Goal: Task Accomplishment & Management: Manage account settings

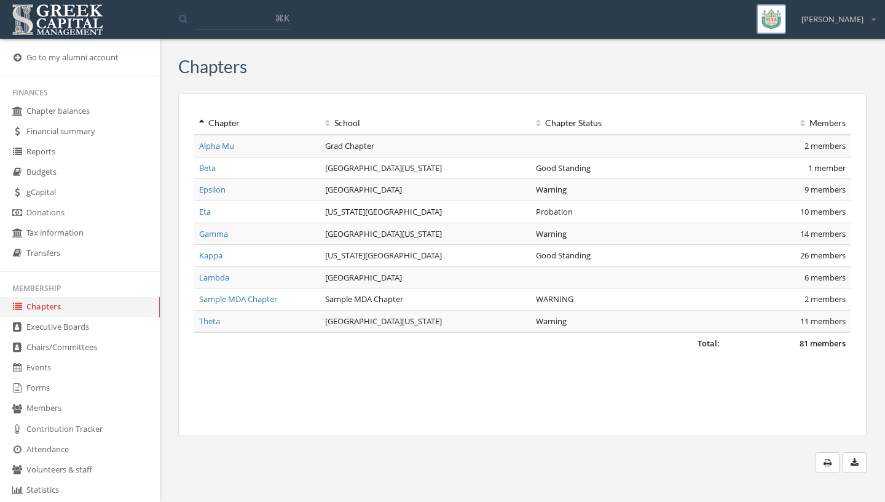
click at [31, 407] on link "Members" at bounding box center [80, 408] width 160 height 20
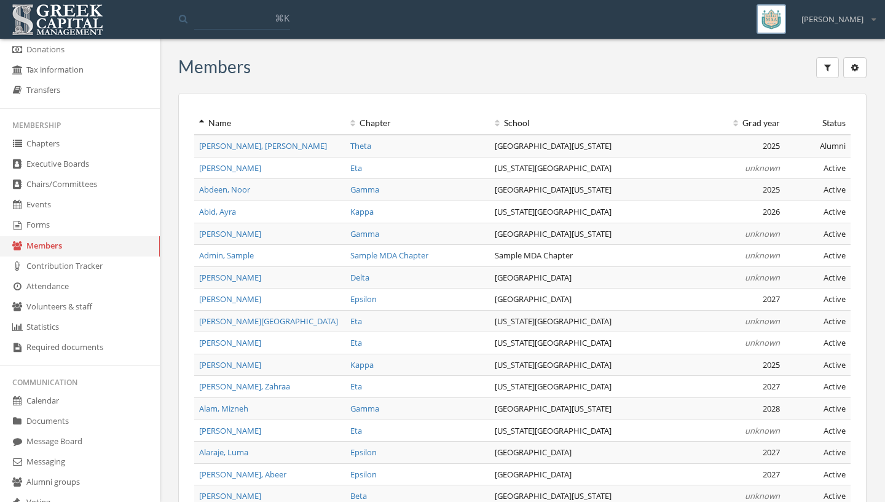
scroll to position [175, 0]
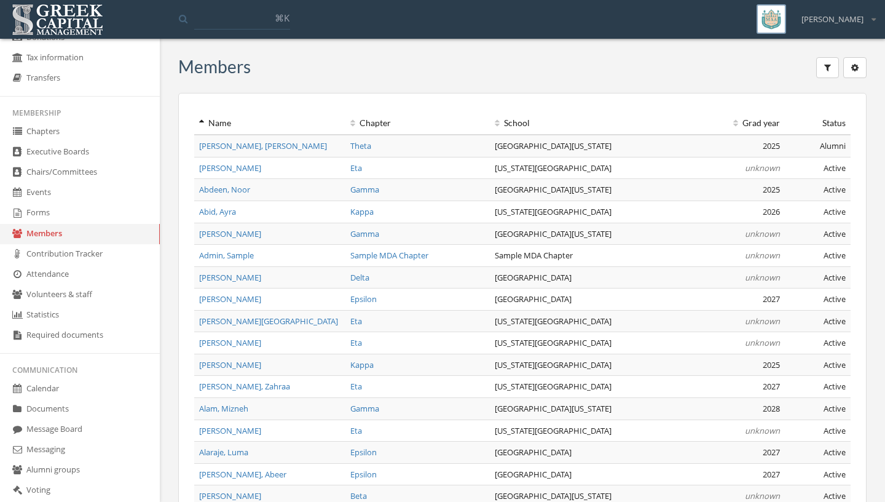
click at [103, 433] on link "Message Board" at bounding box center [80, 429] width 160 height 20
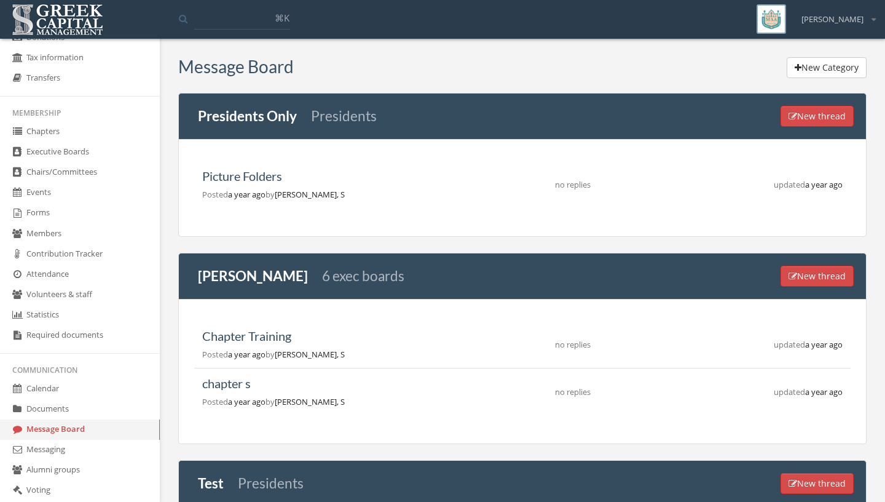
click at [83, 453] on link "Messaging" at bounding box center [80, 450] width 160 height 20
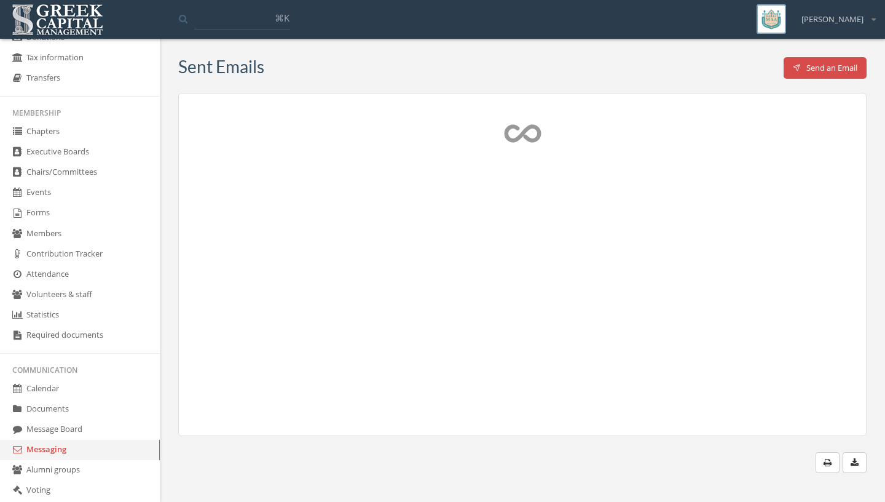
click at [106, 430] on link "Message Board" at bounding box center [80, 429] width 160 height 20
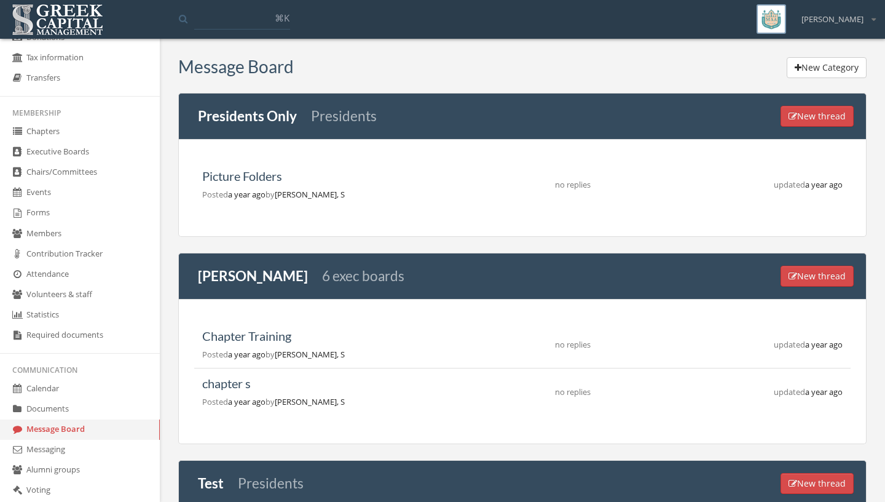
click at [109, 183] on link "Chairs/Committees" at bounding box center [80, 172] width 160 height 20
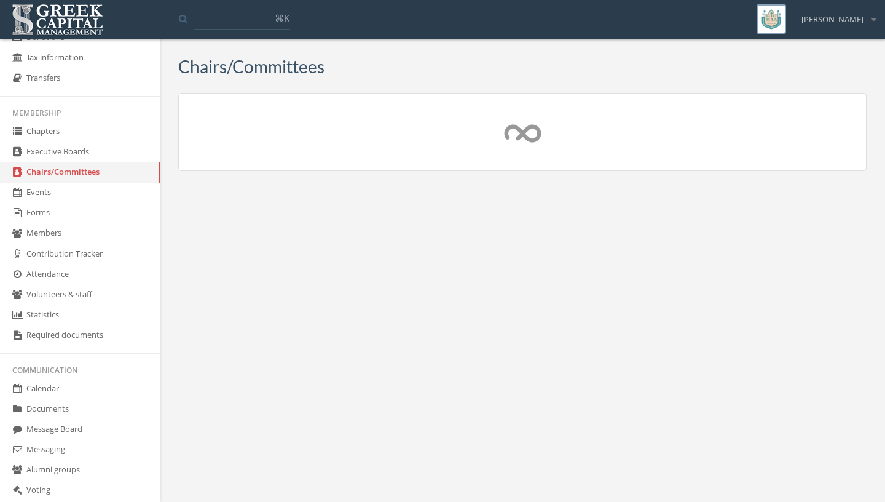
click at [108, 194] on link "Events" at bounding box center [80, 193] width 160 height 20
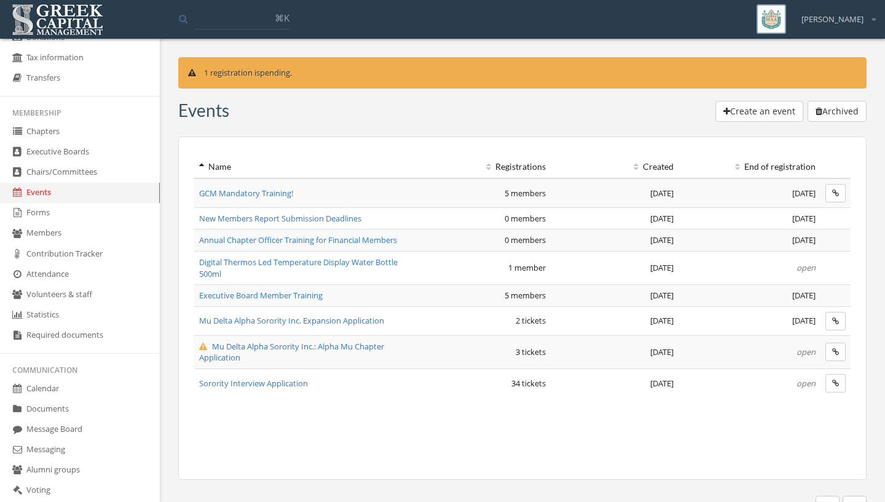
click at [221, 353] on span "Mu Delta Alpha Sorority Inc.: Alpha Mu Chapter Application" at bounding box center [291, 352] width 185 height 23
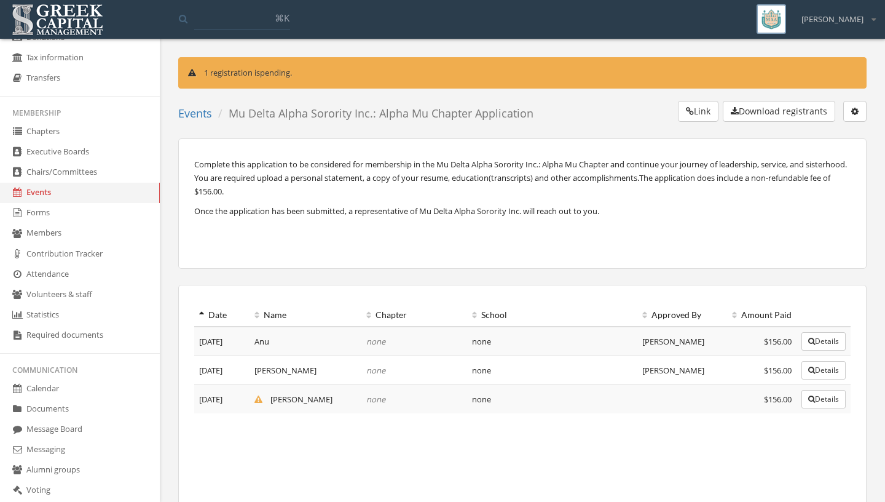
click at [842, 402] on button "Details" at bounding box center [824, 399] width 44 height 18
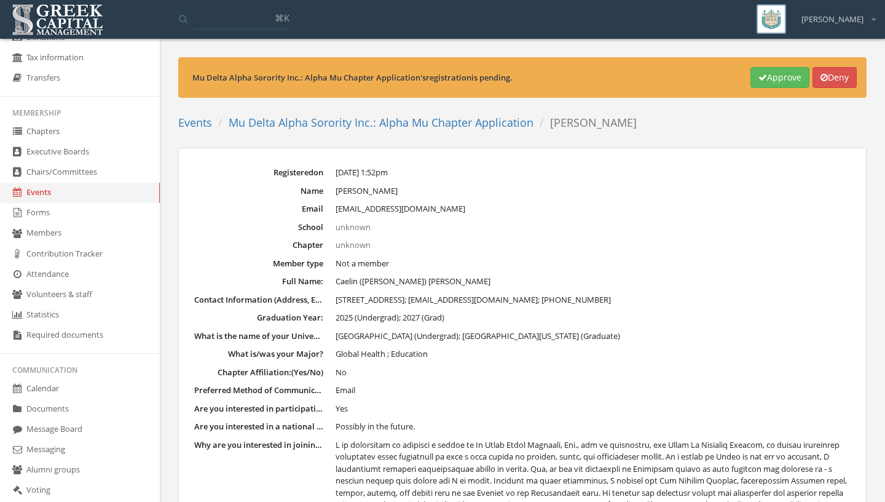
click at [782, 81] on button "Approve" at bounding box center [780, 77] width 59 height 21
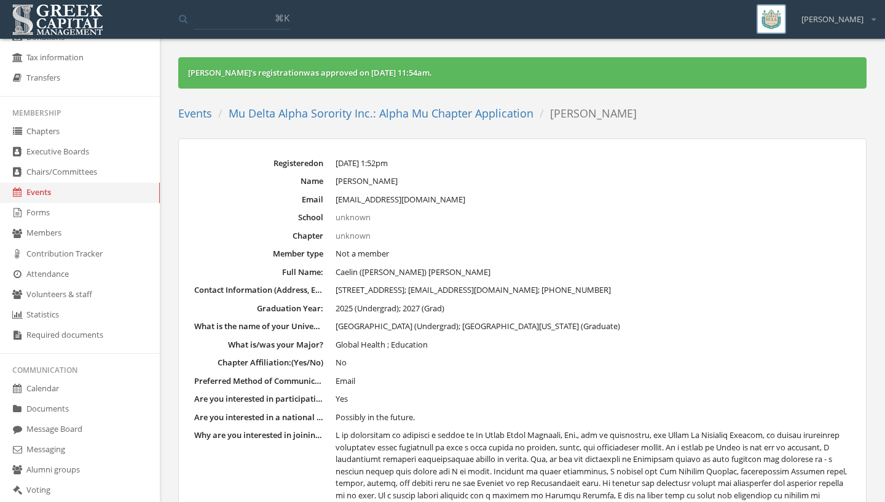
click at [91, 189] on link "Events" at bounding box center [80, 193] width 160 height 20
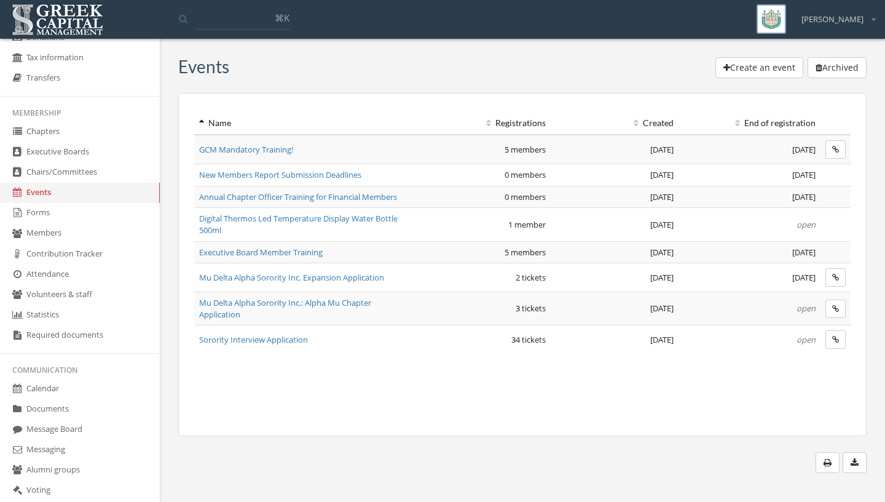
click at [93, 176] on link "Chairs/Committees" at bounding box center [80, 172] width 160 height 20
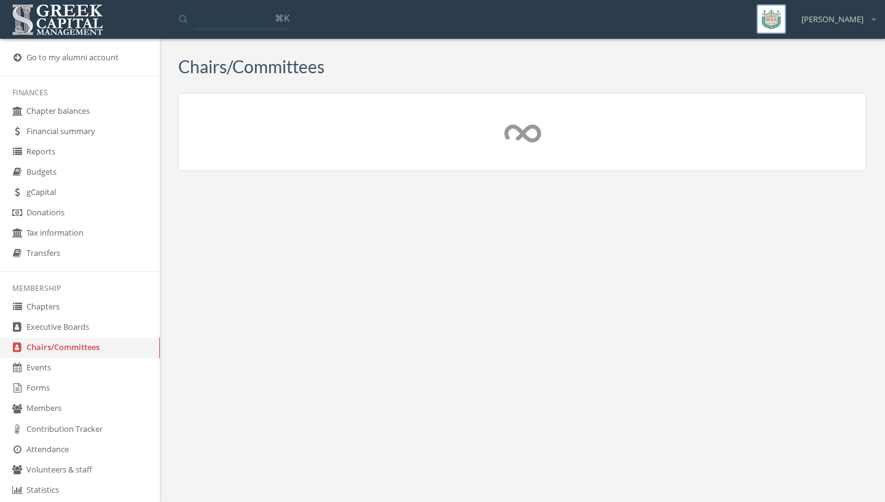
scroll to position [175, 0]
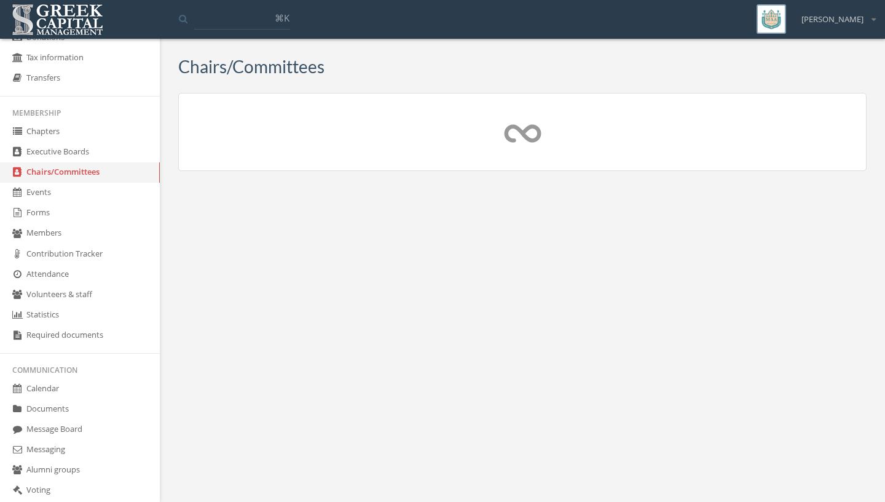
click at [107, 151] on link "Executive Boards" at bounding box center [80, 152] width 160 height 20
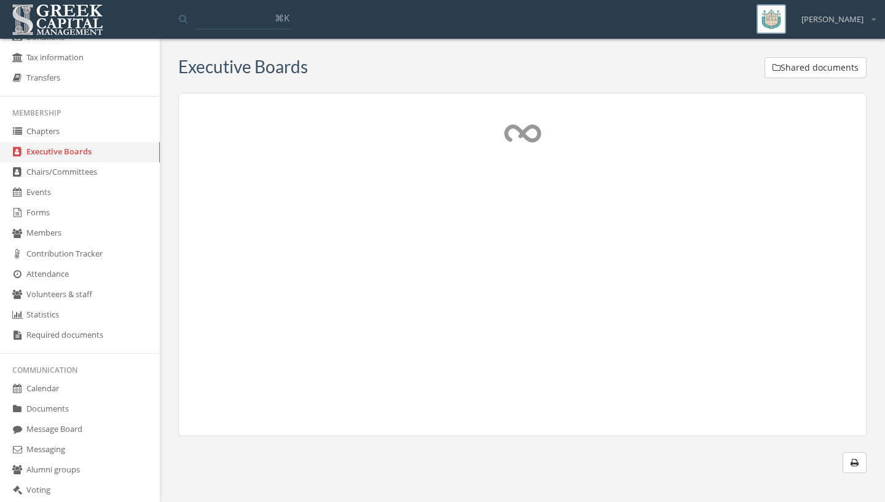
click at [82, 132] on link "Chapters" at bounding box center [80, 132] width 160 height 20
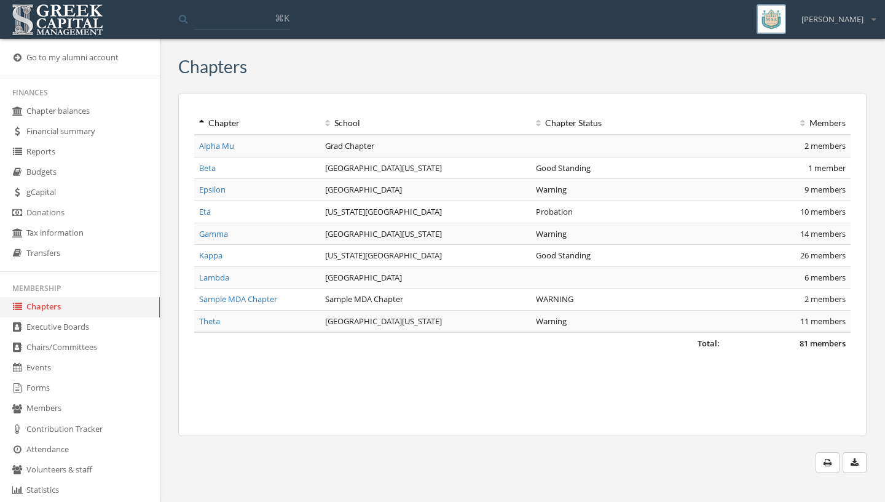
click at [87, 25] on img at bounding box center [58, 20] width 98 height 38
click at [218, 149] on link "Alpha Mu" at bounding box center [216, 145] width 35 height 11
